Goal: Obtain resource: Download file/media

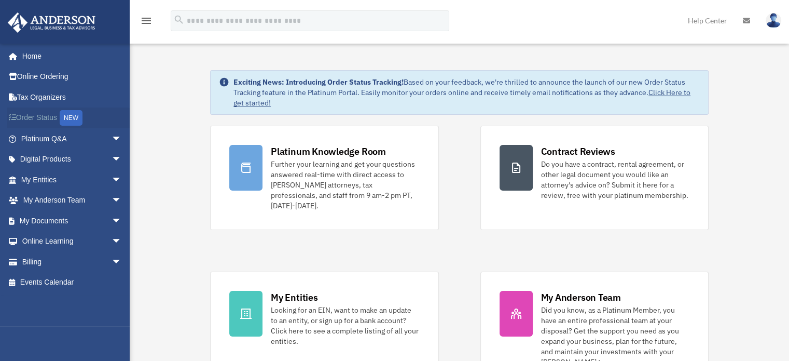
click at [52, 114] on link "Order Status NEW" at bounding box center [72, 117] width 130 height 21
click at [112, 198] on span "arrow_drop_down" at bounding box center [122, 200] width 21 height 21
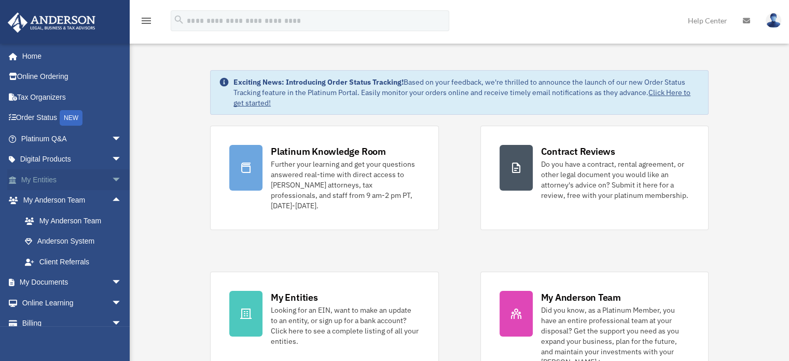
click at [112, 178] on span "arrow_drop_down" at bounding box center [122, 179] width 21 height 21
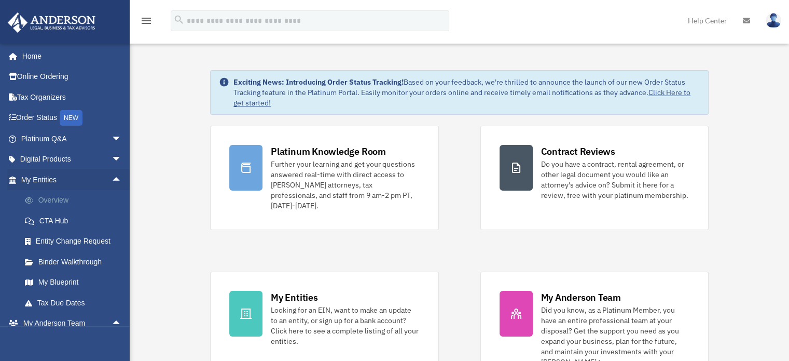
click at [74, 195] on link "Overview" at bounding box center [76, 200] width 123 height 21
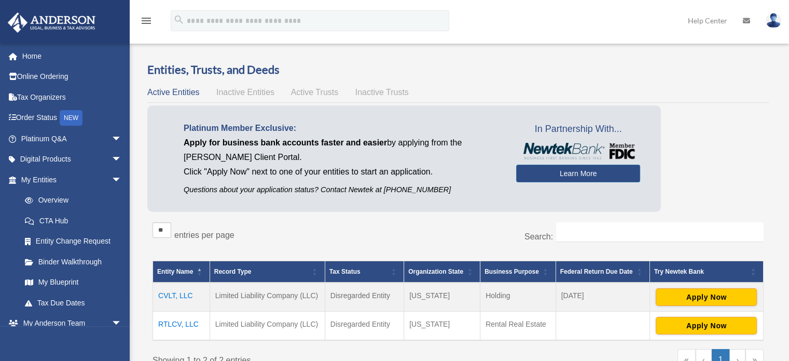
scroll to position [52, 0]
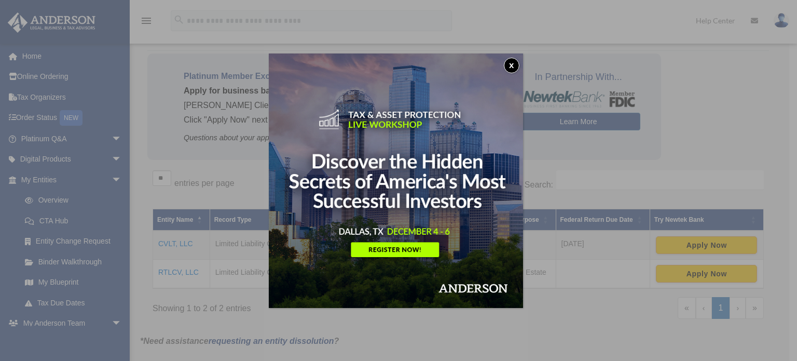
click at [516, 64] on button "x" at bounding box center [512, 66] width 16 height 16
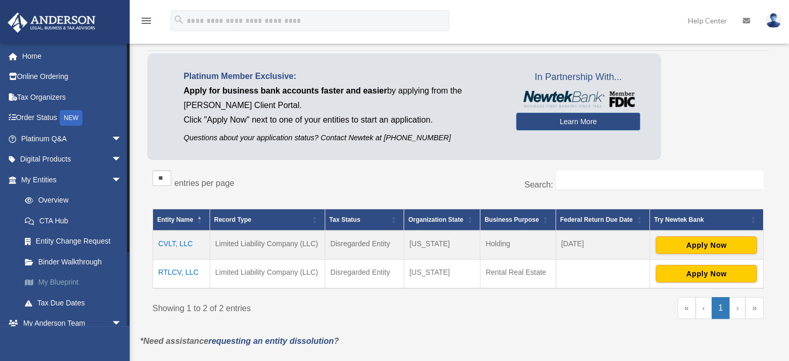
click at [68, 278] on link "My Blueprint" at bounding box center [76, 282] width 123 height 21
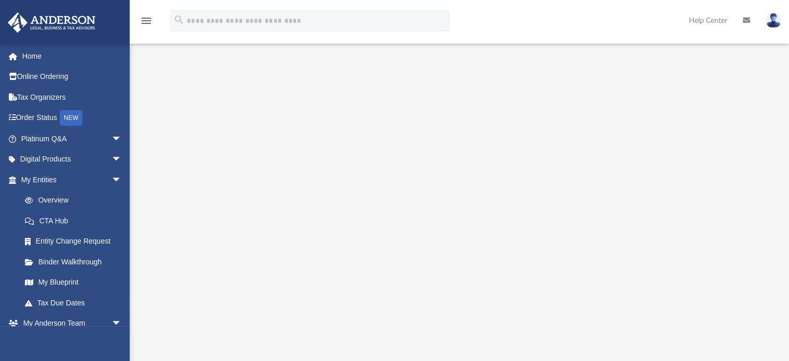
scroll to position [104, 0]
click at [112, 158] on span "arrow_drop_down" at bounding box center [122, 159] width 21 height 21
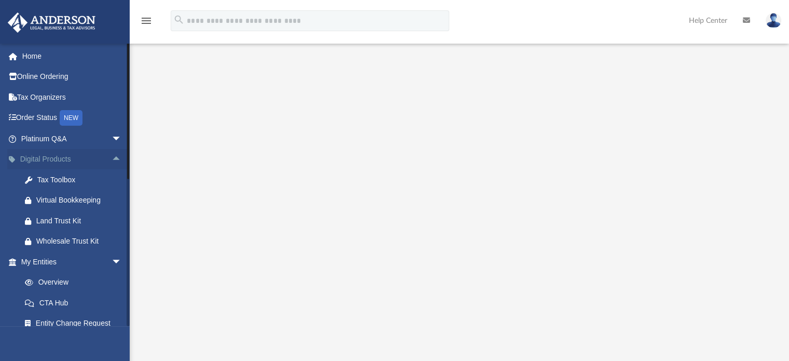
click at [112, 155] on span "arrow_drop_up" at bounding box center [122, 159] width 21 height 21
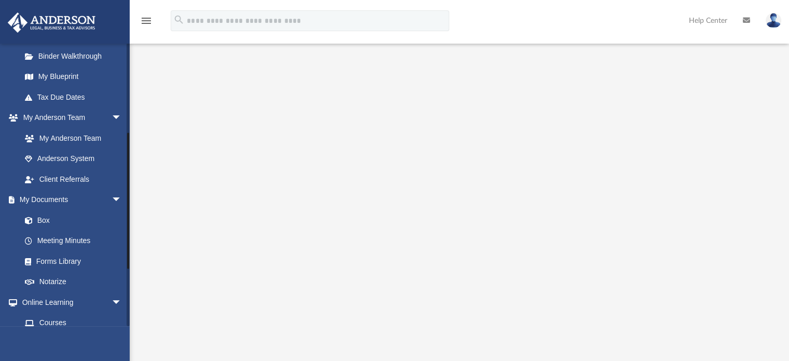
scroll to position [208, 0]
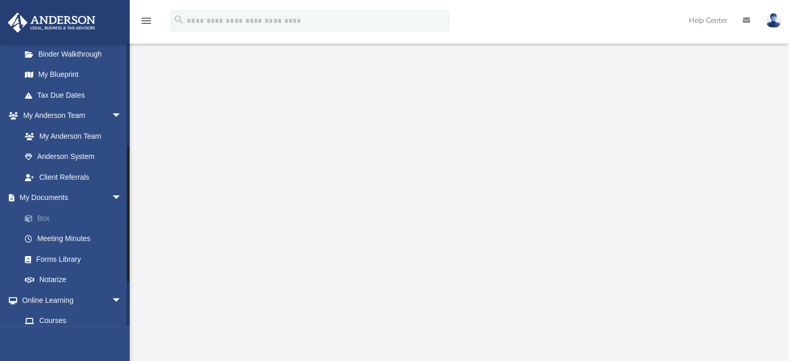
click at [52, 216] on link "Box" at bounding box center [76, 218] width 123 height 21
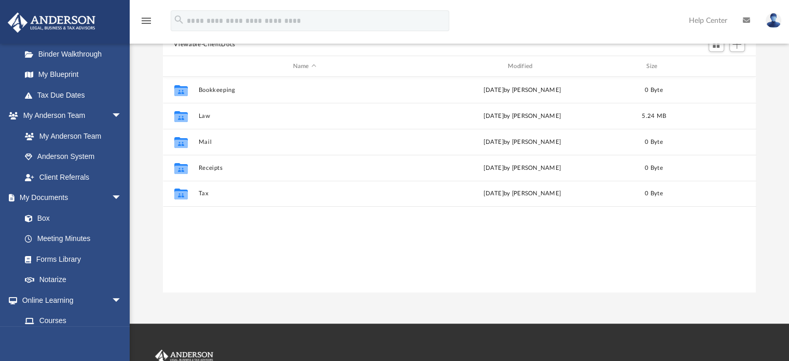
scroll to position [228, 585]
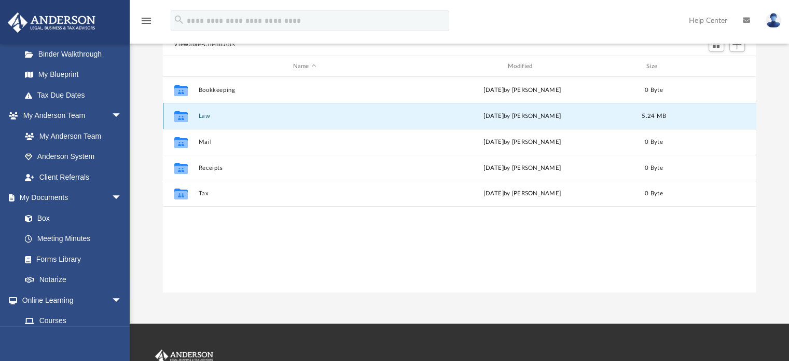
click at [407, 113] on button "Law" at bounding box center [304, 116] width 213 height 7
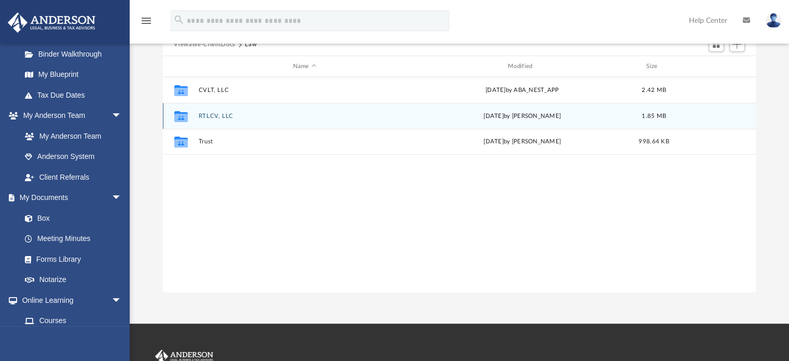
click at [407, 113] on button "RTLCV, LLC" at bounding box center [304, 116] width 213 height 7
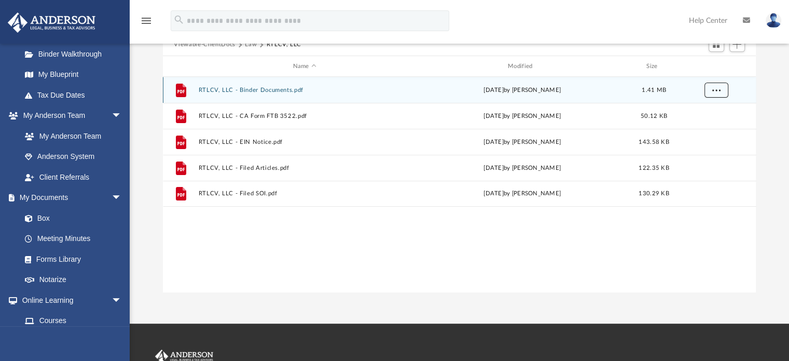
click at [718, 89] on span "More options" at bounding box center [716, 90] width 8 height 6
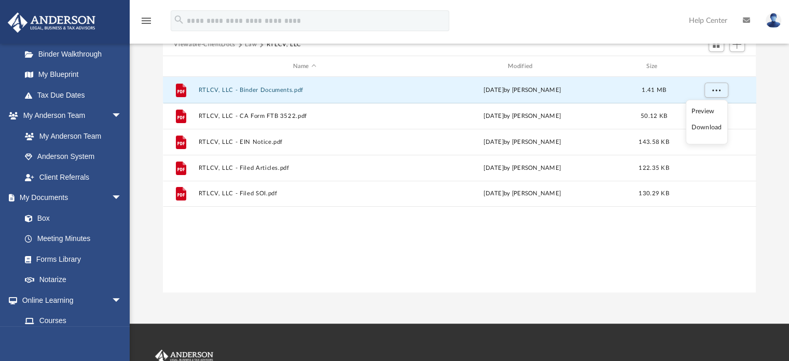
click at [705, 125] on li "Download" at bounding box center [707, 127] width 30 height 11
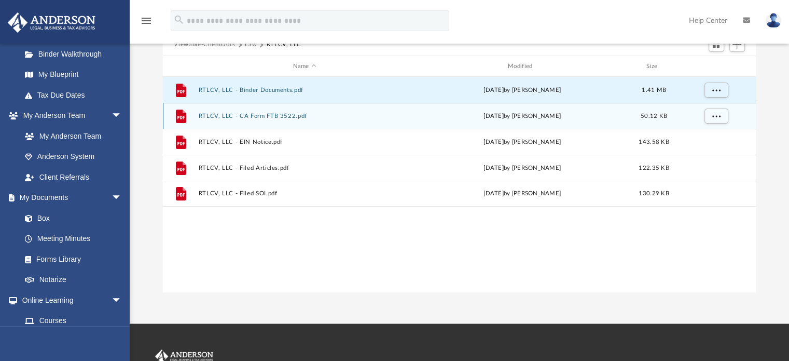
click at [337, 116] on button "RTLCV, LLC - CA Form FTB 3522.pdf" at bounding box center [304, 116] width 213 height 7
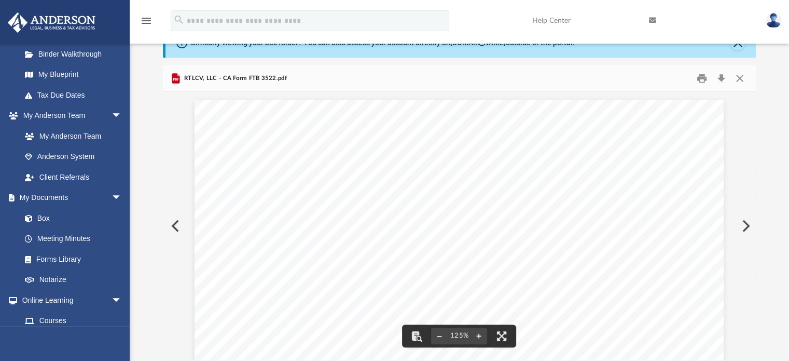
scroll to position [0, 0]
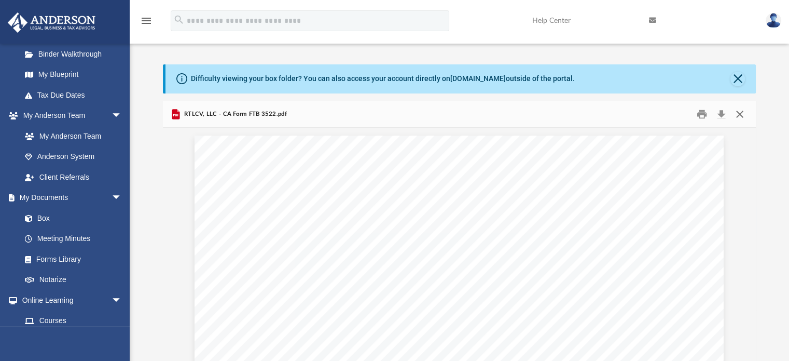
click at [744, 111] on button "Close" at bounding box center [740, 114] width 19 height 16
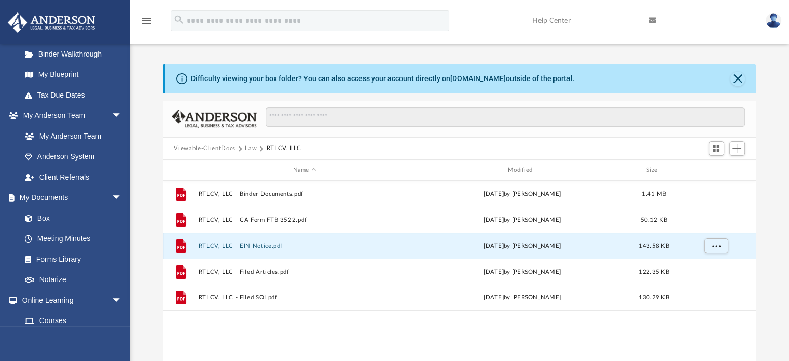
click at [292, 243] on button "RTLCV, LLC - EIN Notice.pdf" at bounding box center [304, 245] width 213 height 7
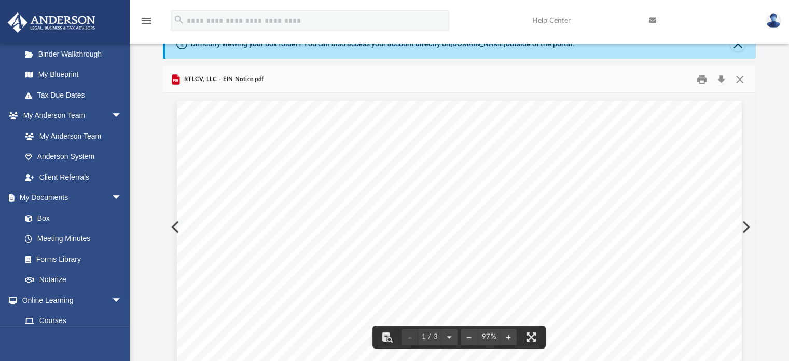
click at [307, 76] on div "RTLCV, LLC - EIN Notice.pdf" at bounding box center [460, 80] width 594 height 28
click at [743, 78] on button "Close" at bounding box center [740, 79] width 19 height 16
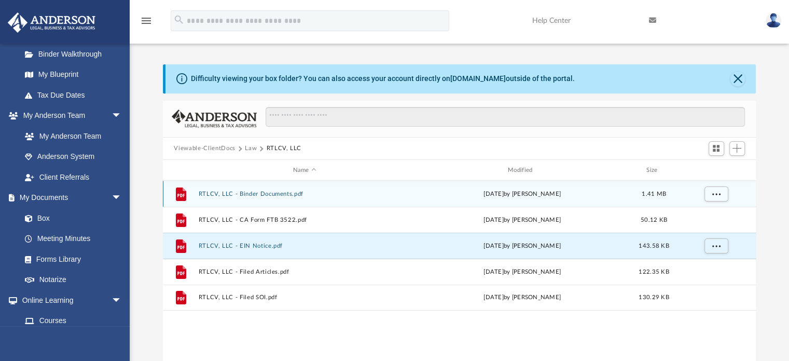
click at [375, 196] on button "RTLCV, LLC - Binder Documents.pdf" at bounding box center [304, 193] width 213 height 7
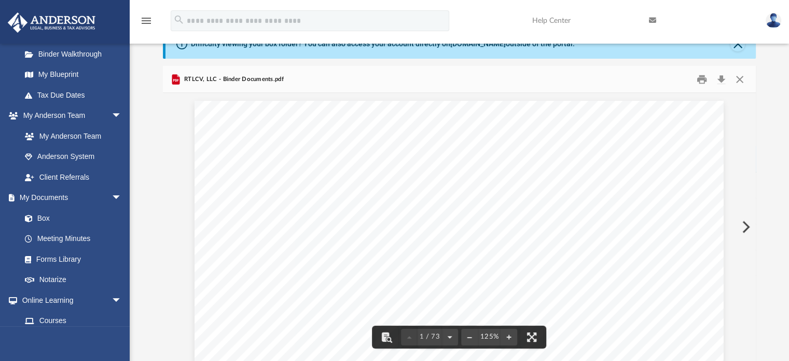
click at [388, 76] on div "RTLCV, LLC - Binder Documents.pdf" at bounding box center [460, 80] width 594 height 28
click at [739, 77] on button "Close" at bounding box center [740, 79] width 19 height 16
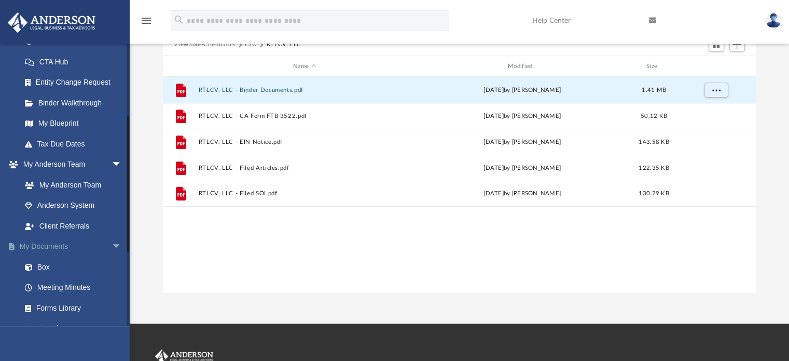
scroll to position [141, 0]
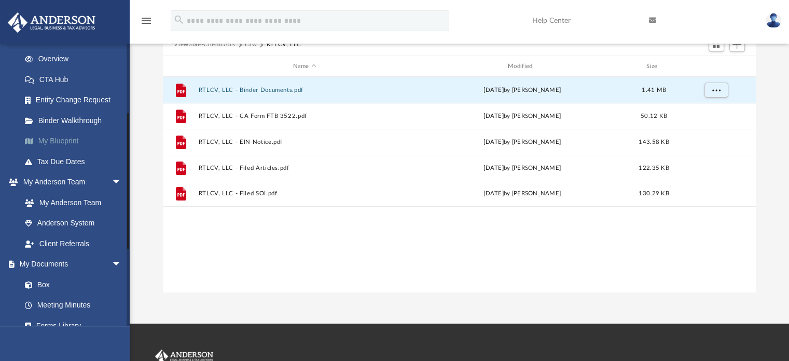
click at [71, 142] on link "My Blueprint" at bounding box center [76, 141] width 123 height 21
